Goal: Task Accomplishment & Management: Complete application form

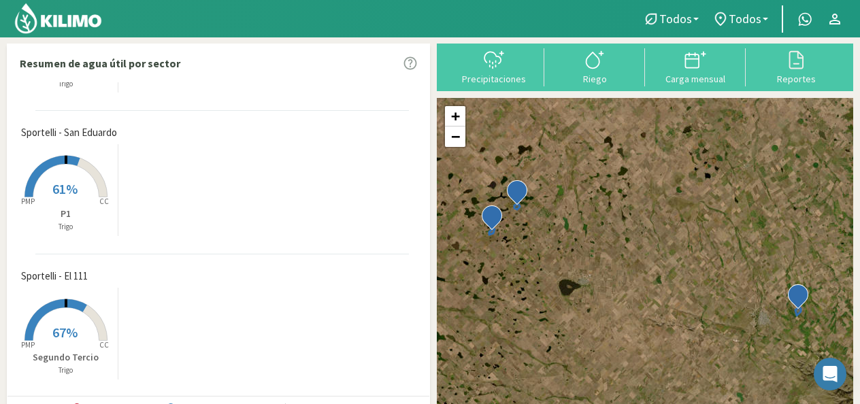
scroll to position [101, 0]
click at [39, 282] on span "Sportelli - El 111" at bounding box center [54, 277] width 67 height 16
click at [63, 348] on rect at bounding box center [66, 342] width 109 height 109
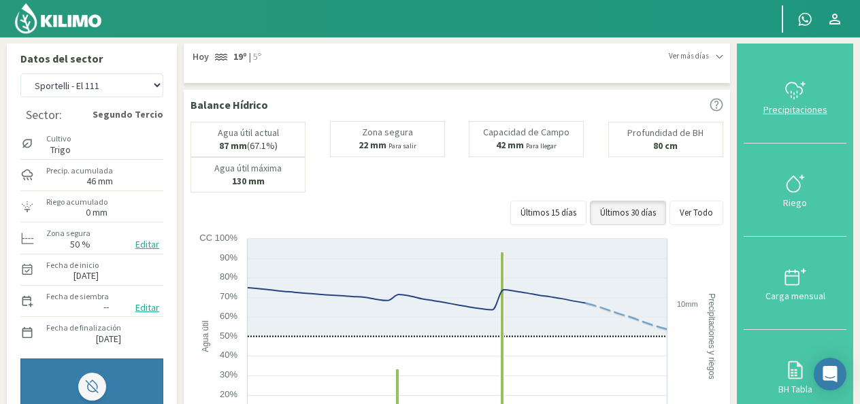
click at [771, 126] on button "Precipitaciones" at bounding box center [794, 96] width 103 height 93
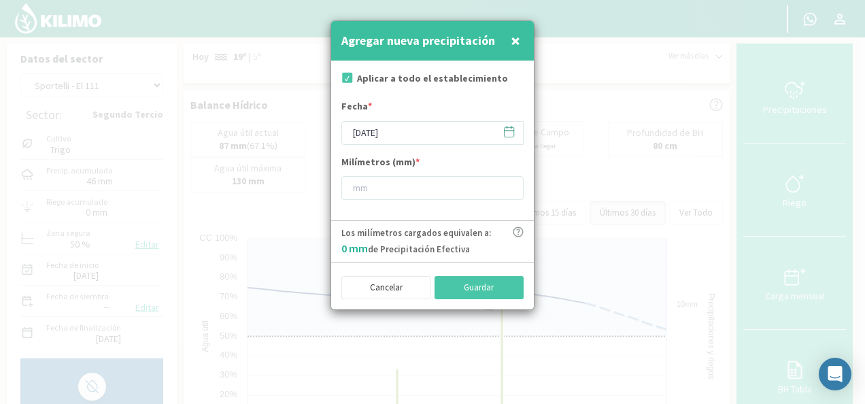
click at [520, 46] on button "×" at bounding box center [515, 40] width 16 height 27
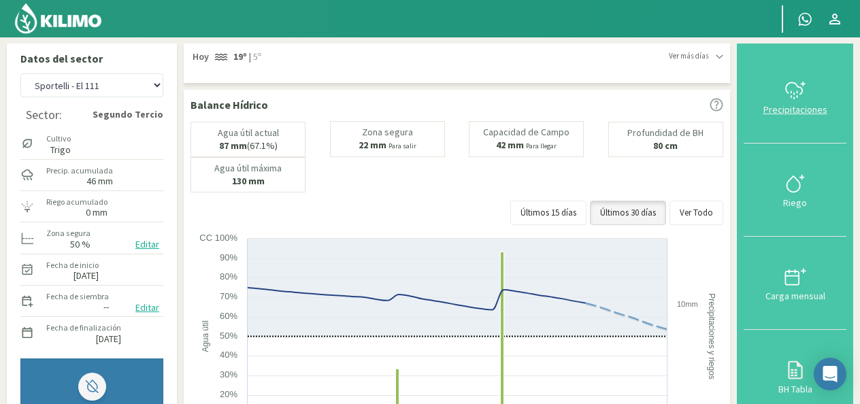
click at [784, 116] on button "Precipitaciones" at bounding box center [794, 96] width 103 height 93
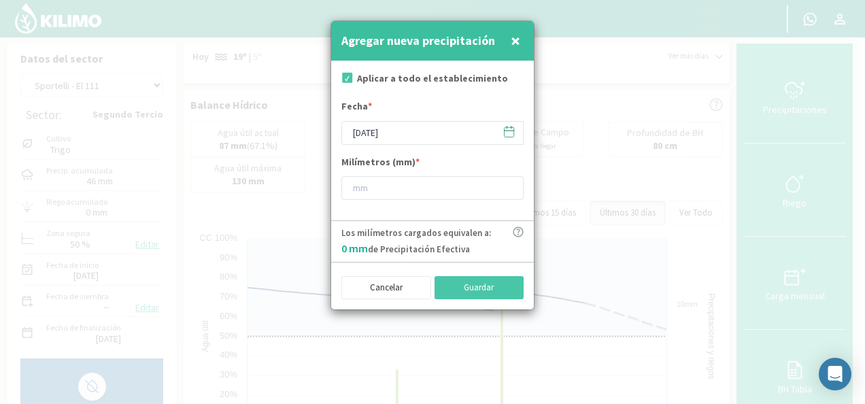
click at [510, 131] on icon at bounding box center [510, 131] width 10 height 0
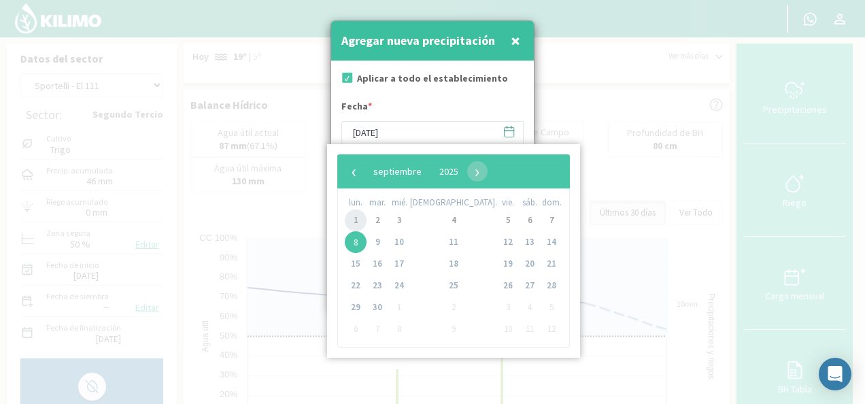
click at [363, 225] on span "1" at bounding box center [356, 220] width 22 height 22
type input "[DATE]"
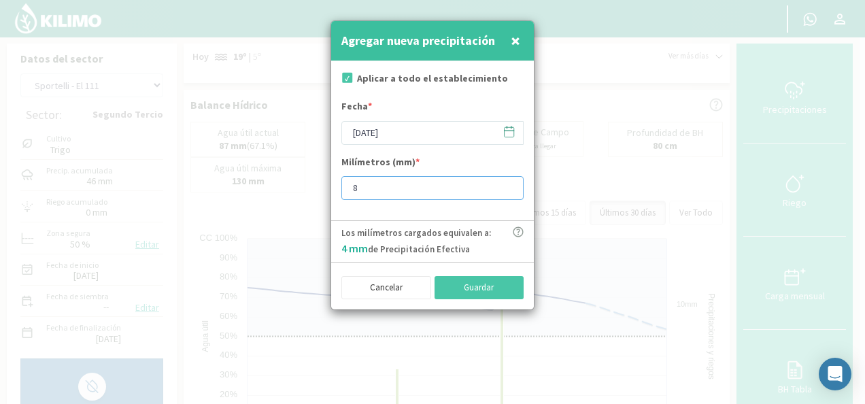
click at [506, 184] on input "8" at bounding box center [432, 188] width 182 height 24
click at [506, 188] on input "7" at bounding box center [432, 188] width 182 height 24
click at [506, 188] on input "1" at bounding box center [432, 188] width 182 height 24
click at [506, 182] on input "2" at bounding box center [432, 188] width 182 height 24
click at [506, 182] on input "3" at bounding box center [432, 188] width 182 height 24
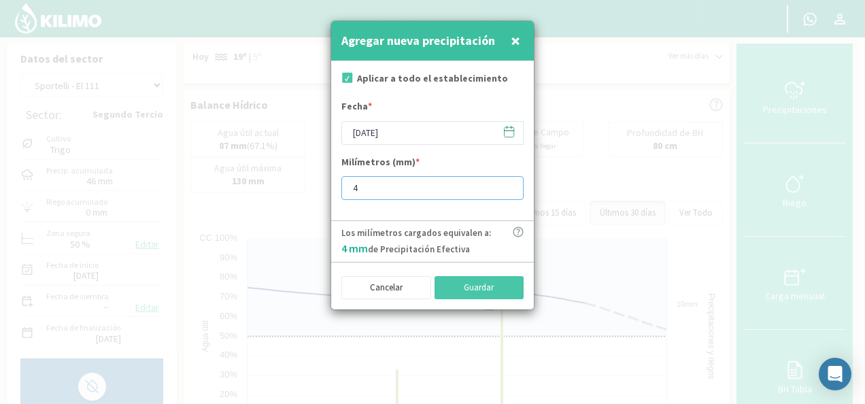
click at [506, 182] on input "4" at bounding box center [432, 188] width 182 height 24
type input "5"
click at [506, 182] on input "5" at bounding box center [432, 188] width 182 height 24
click at [503, 283] on button "Guardar" at bounding box center [480, 287] width 90 height 23
type input "[DATE]"
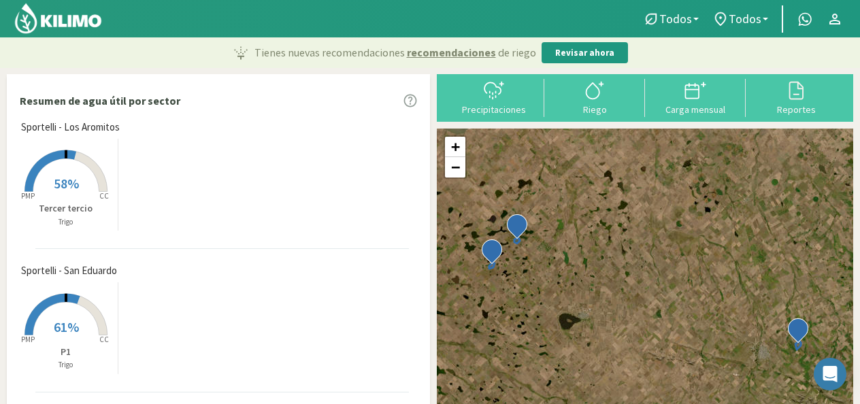
click at [54, 282] on icon "Created with Highcharts 9.2.2 PMP CC" at bounding box center [66, 336] width 109 height 109
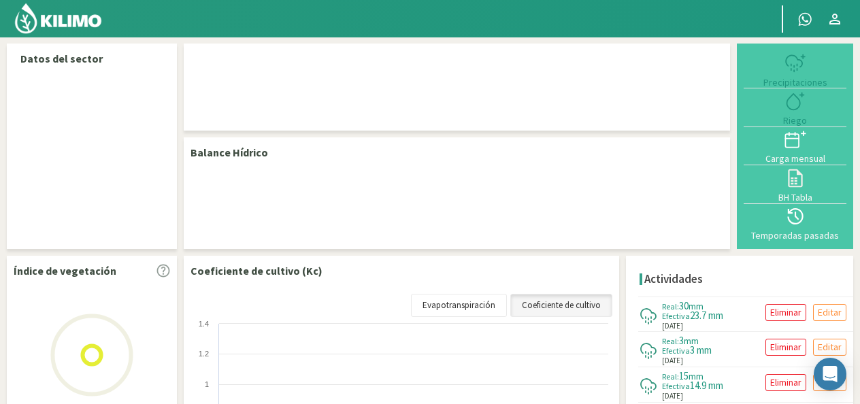
select select "2: Object"
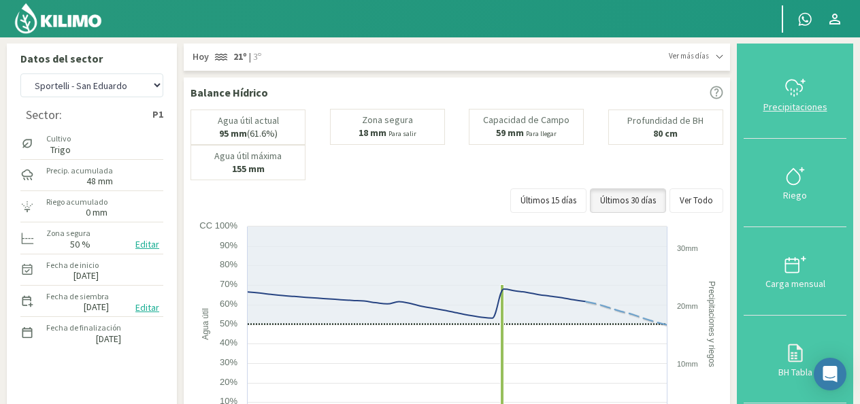
click at [820, 107] on div "Precipitaciones" at bounding box center [794, 107] width 95 height 10
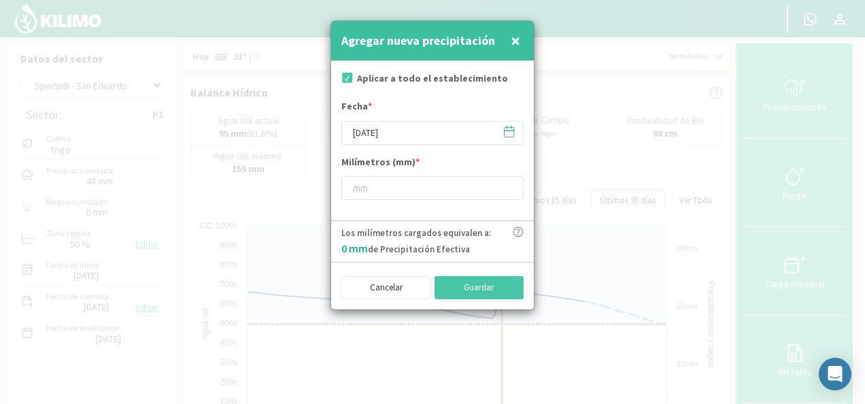
click at [507, 133] on icon at bounding box center [509, 131] width 13 height 13
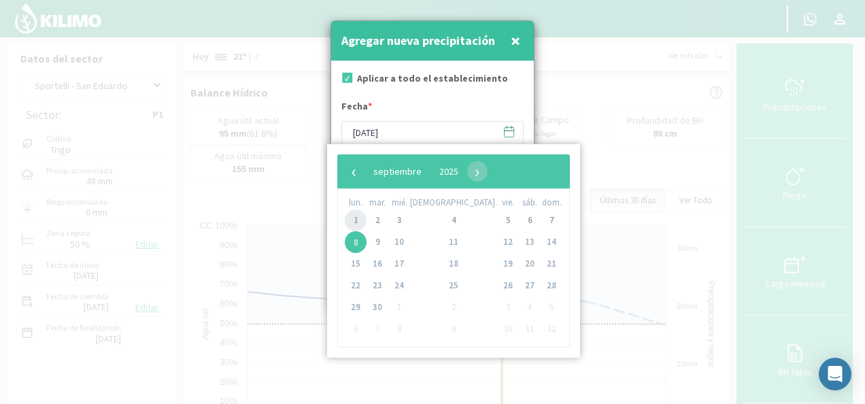
click at [353, 220] on span "1" at bounding box center [356, 220] width 22 height 22
type input "[DATE]"
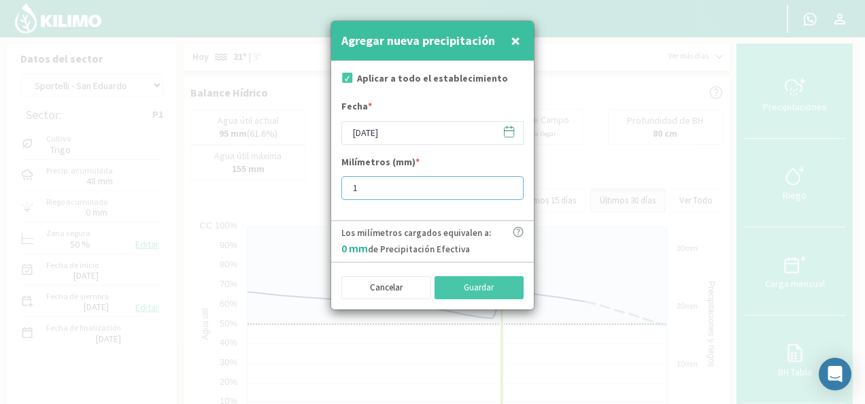
click at [505, 186] on input "1" at bounding box center [432, 188] width 182 height 24
click at [505, 186] on input "2" at bounding box center [432, 188] width 182 height 24
type input "3"
click at [505, 186] on input "3" at bounding box center [432, 188] width 182 height 24
click at [505, 282] on button "Guardar" at bounding box center [480, 287] width 90 height 23
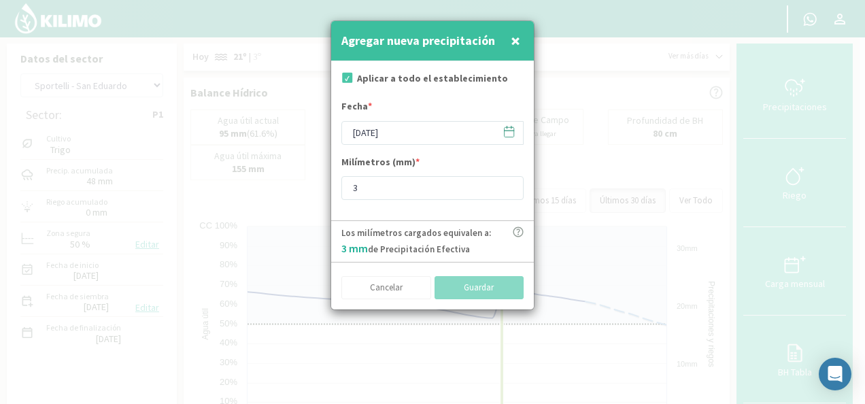
type input "[DATE]"
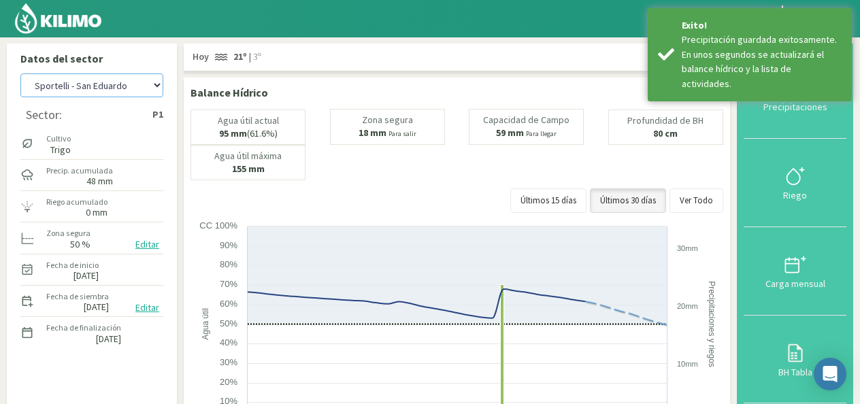
click at [151, 83] on select "[PERSON_NAME] - El 111 [PERSON_NAME] - Los Aromitos [PERSON_NAME] - [GEOGRAPHIC…" at bounding box center [91, 85] width 143 height 24
click at [20, 73] on select "[PERSON_NAME] - El 111 [PERSON_NAME] - Los Aromitos [PERSON_NAME] - [GEOGRAPHIC…" at bounding box center [91, 85] width 143 height 24
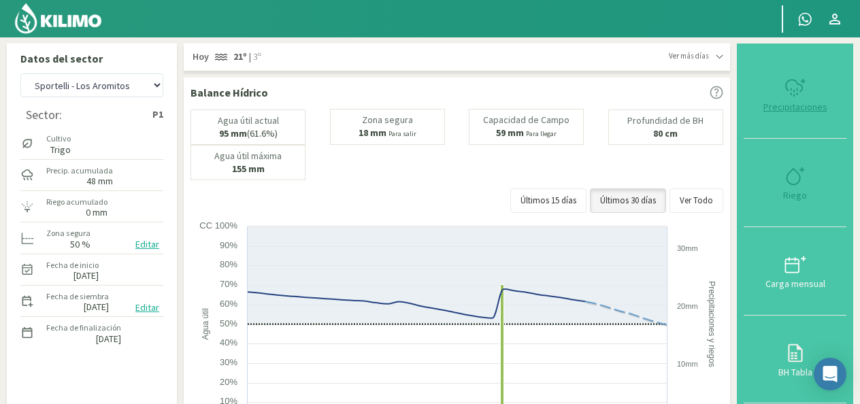
select select "4: Object"
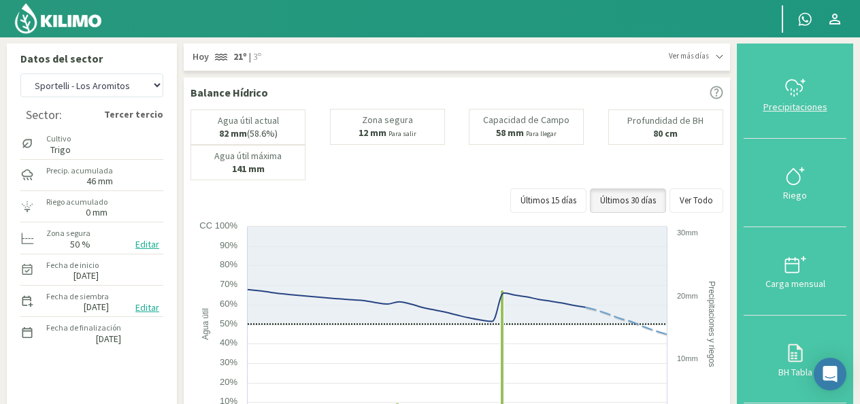
click at [782, 125] on button "Precipitaciones" at bounding box center [794, 94] width 103 height 88
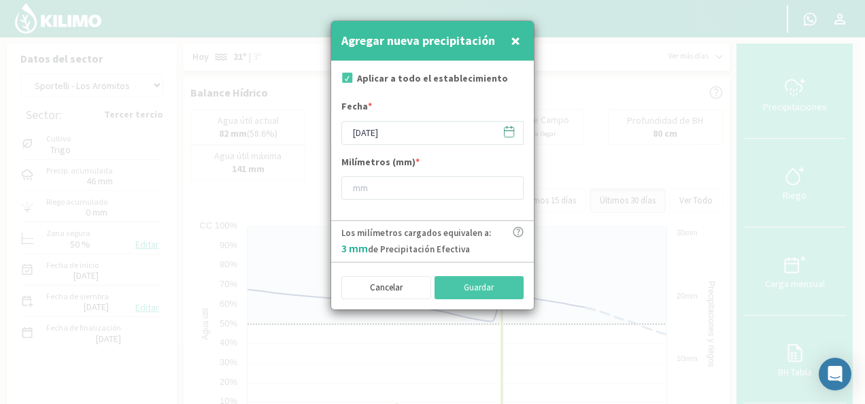
click at [510, 135] on icon at bounding box center [509, 131] width 13 height 13
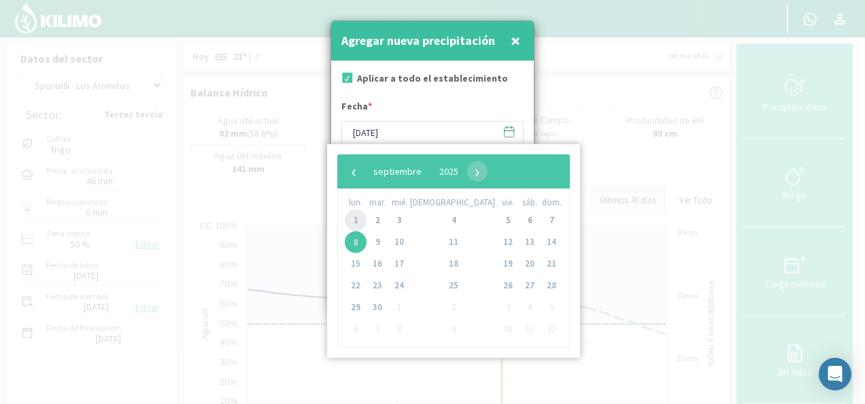
click at [367, 222] on span "1" at bounding box center [356, 220] width 22 height 22
type input "[DATE]"
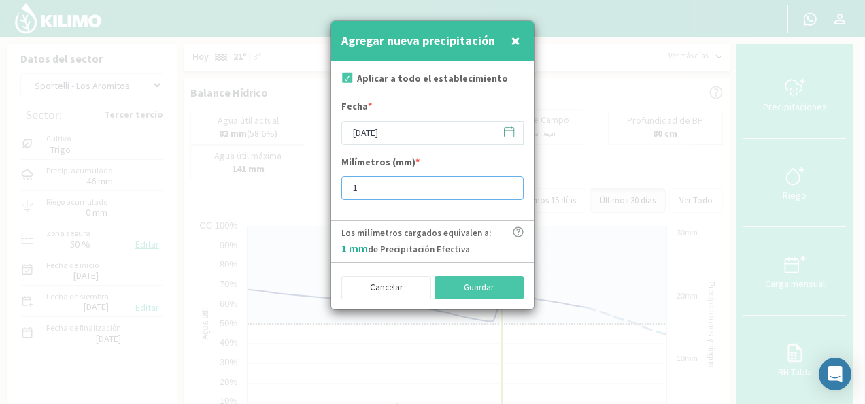
click at [505, 185] on input "1" at bounding box center [432, 188] width 182 height 24
click at [505, 185] on input "6" at bounding box center [432, 188] width 182 height 24
click at [503, 190] on input "5" at bounding box center [432, 188] width 182 height 24
click at [503, 190] on input "4" at bounding box center [432, 188] width 182 height 24
type input "3"
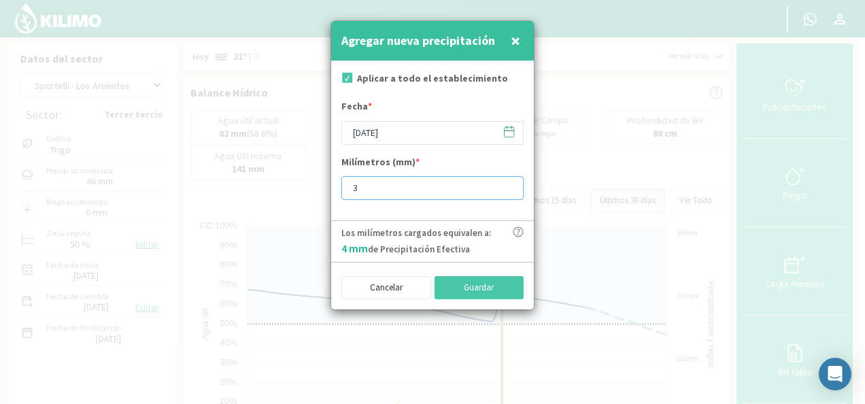
click at [503, 190] on input "3" at bounding box center [432, 188] width 182 height 24
click at [509, 285] on button "Guardar" at bounding box center [480, 287] width 90 height 23
type input "[DATE]"
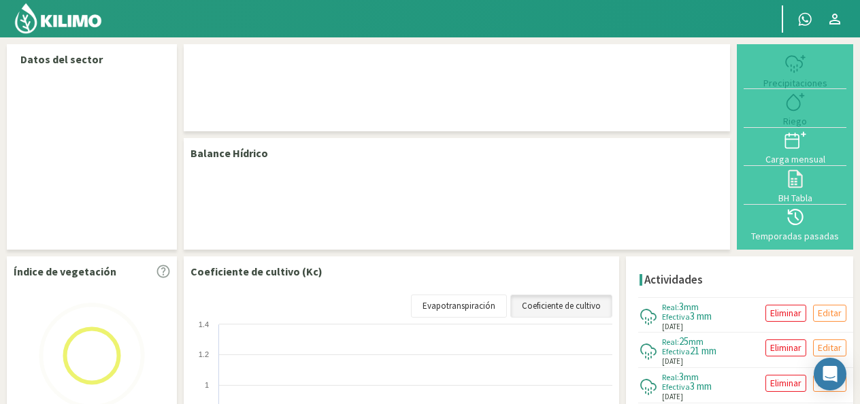
select select "1: Object"
